Goal: Navigation & Orientation: Find specific page/section

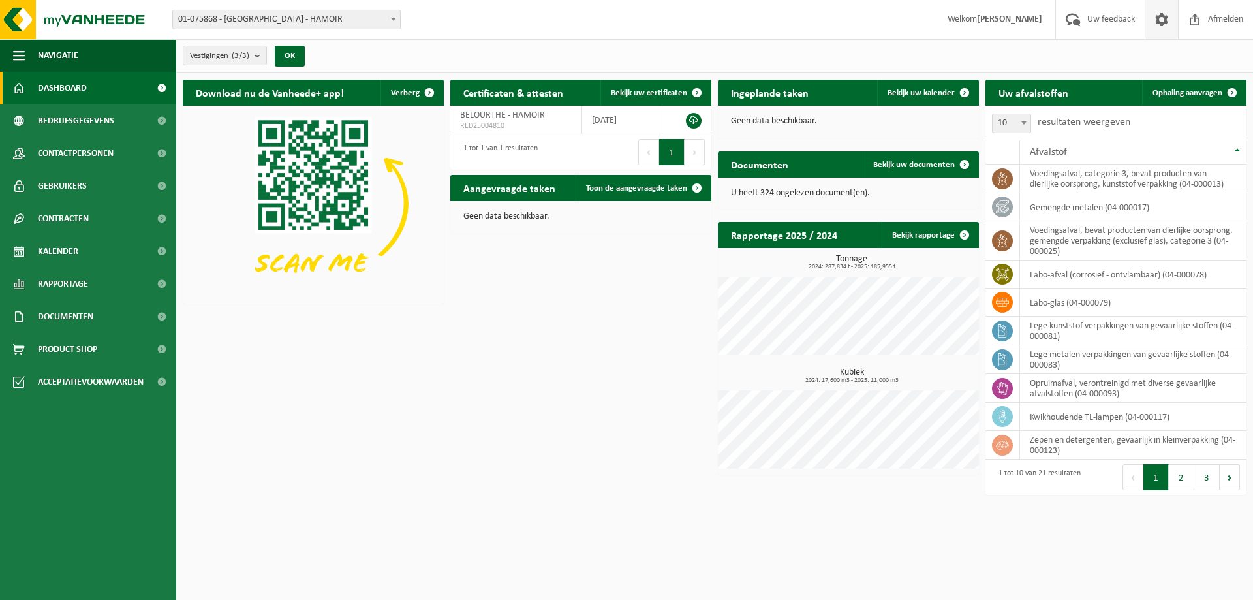
click at [1162, 18] on span at bounding box center [1162, 19] width 20 height 38
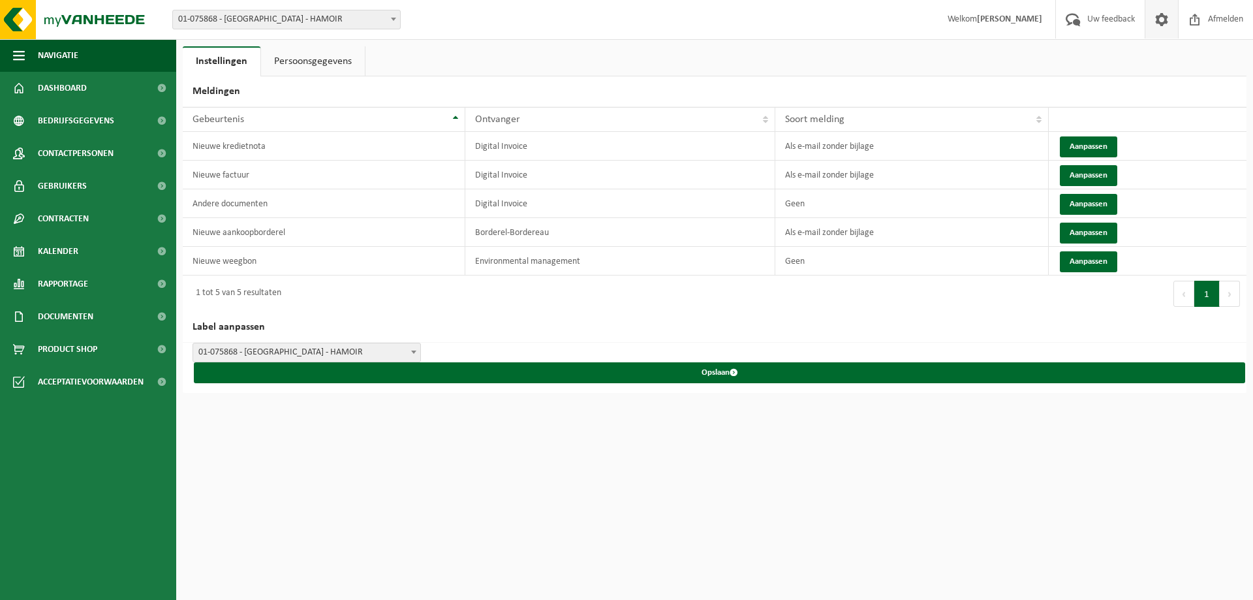
click at [1162, 18] on span at bounding box center [1162, 19] width 20 height 38
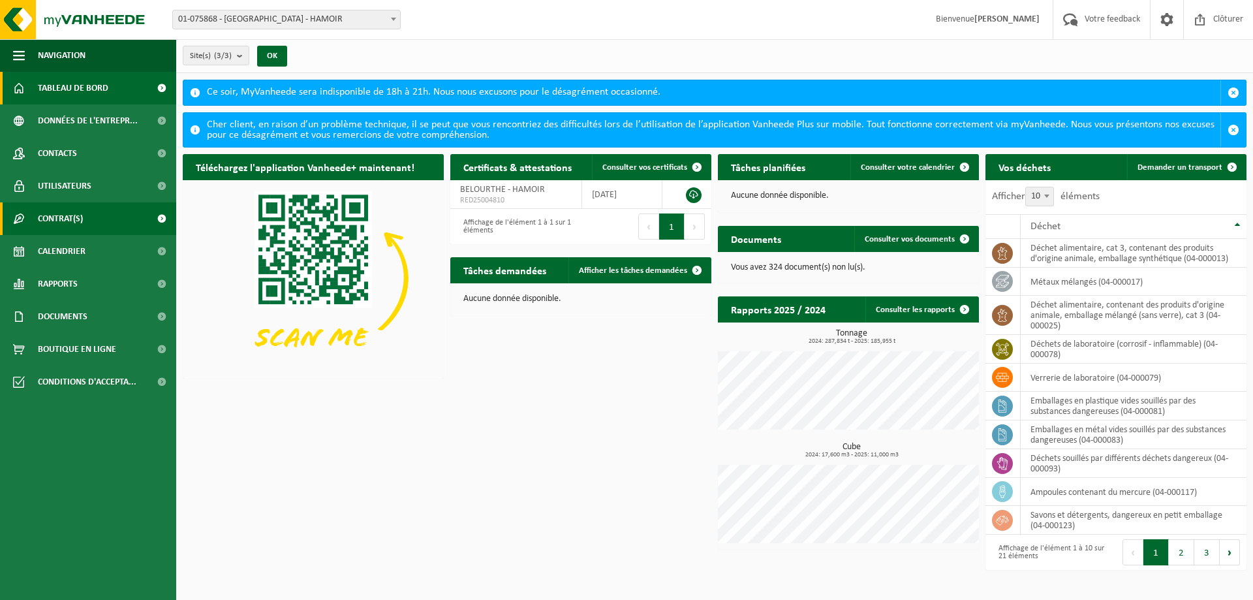
click at [82, 219] on span "Contrat(s)" at bounding box center [60, 218] width 45 height 33
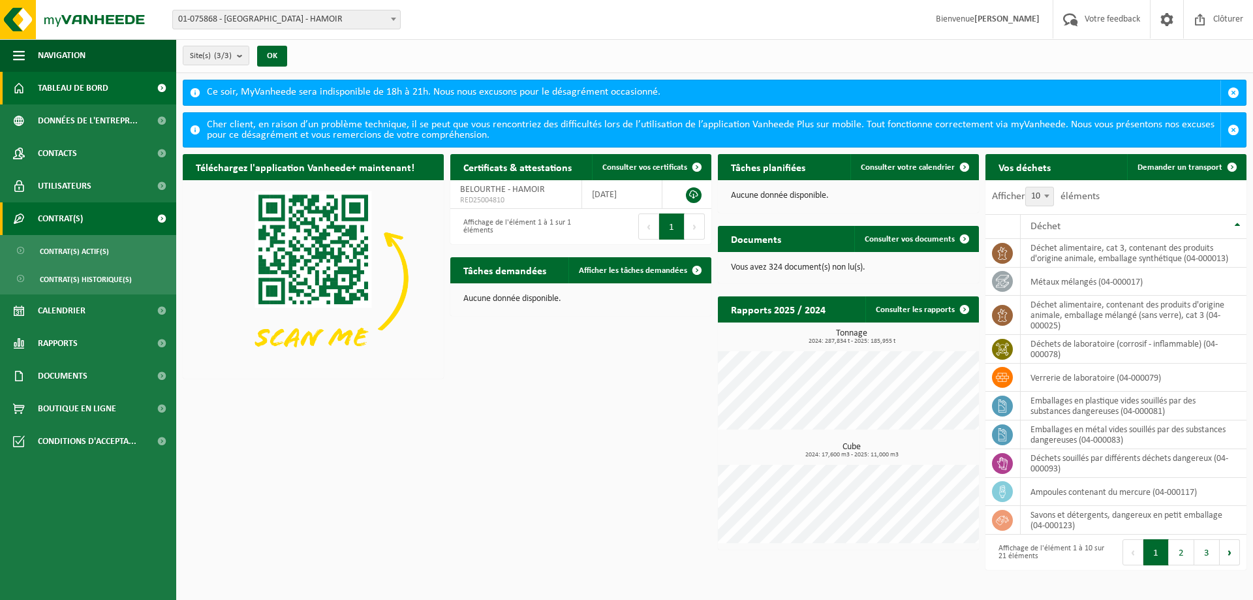
click at [117, 213] on link "Contrat(s)" at bounding box center [88, 218] width 176 height 33
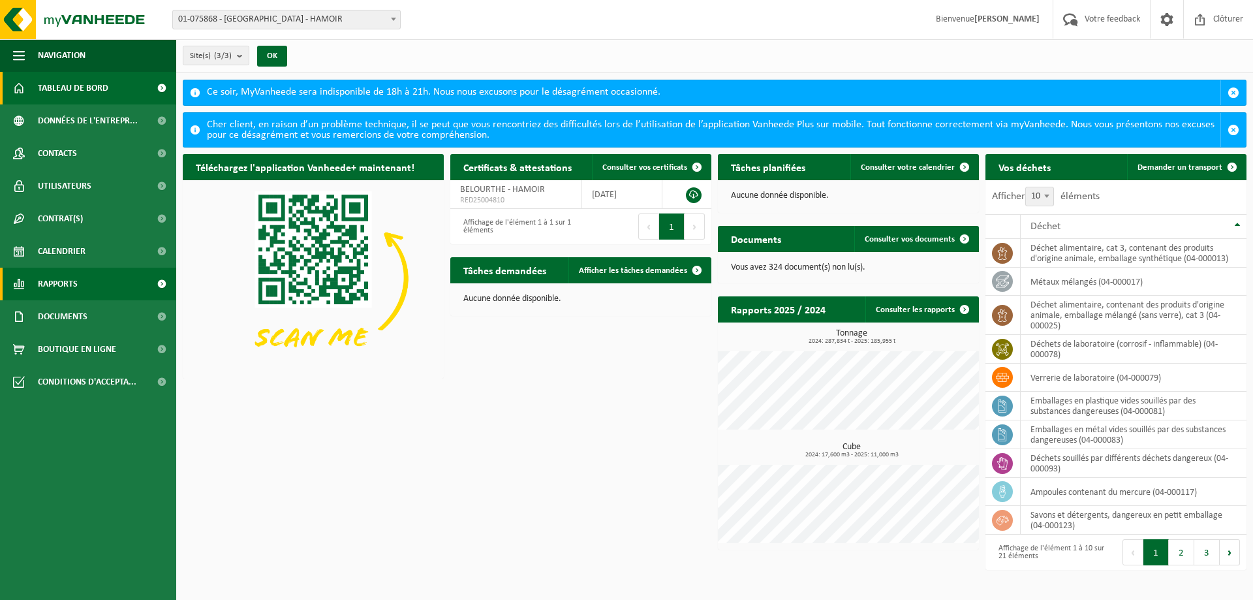
click at [108, 282] on link "Rapports" at bounding box center [88, 284] width 176 height 33
